Goal: Navigation & Orientation: Find specific page/section

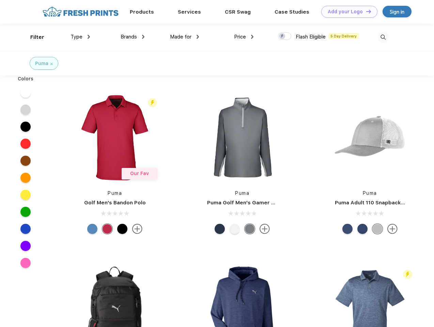
scroll to position [0, 0]
click at [347, 12] on link "Add your Logo Design Tool" at bounding box center [349, 12] width 56 height 12
click at [0, 0] on div "Design Tool" at bounding box center [0, 0] width 0 height 0
click at [365, 11] on link "Add your Logo Design Tool" at bounding box center [349, 12] width 56 height 12
click at [33, 37] on div "Filter" at bounding box center [37, 37] width 14 height 8
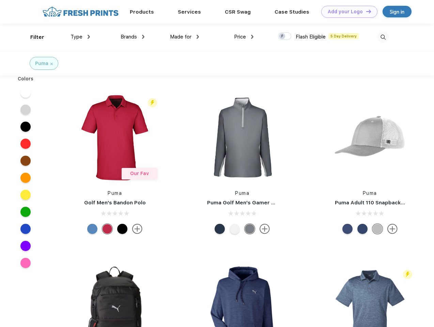
click at [80, 37] on span "Type" at bounding box center [76, 37] width 12 height 6
click at [132, 37] on span "Brands" at bounding box center [129, 37] width 16 height 6
click at [185, 37] on span "Made for" at bounding box center [180, 37] width 21 height 6
click at [244, 37] on span "Price" at bounding box center [240, 37] width 12 height 6
click at [285, 36] on div at bounding box center [284, 35] width 13 height 7
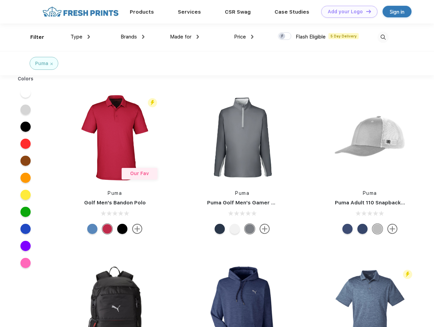
click at [282, 36] on input "checkbox" at bounding box center [280, 34] width 4 height 4
click at [383, 37] on img at bounding box center [382, 37] width 11 height 11
